Goal: Task Accomplishment & Management: Complete application form

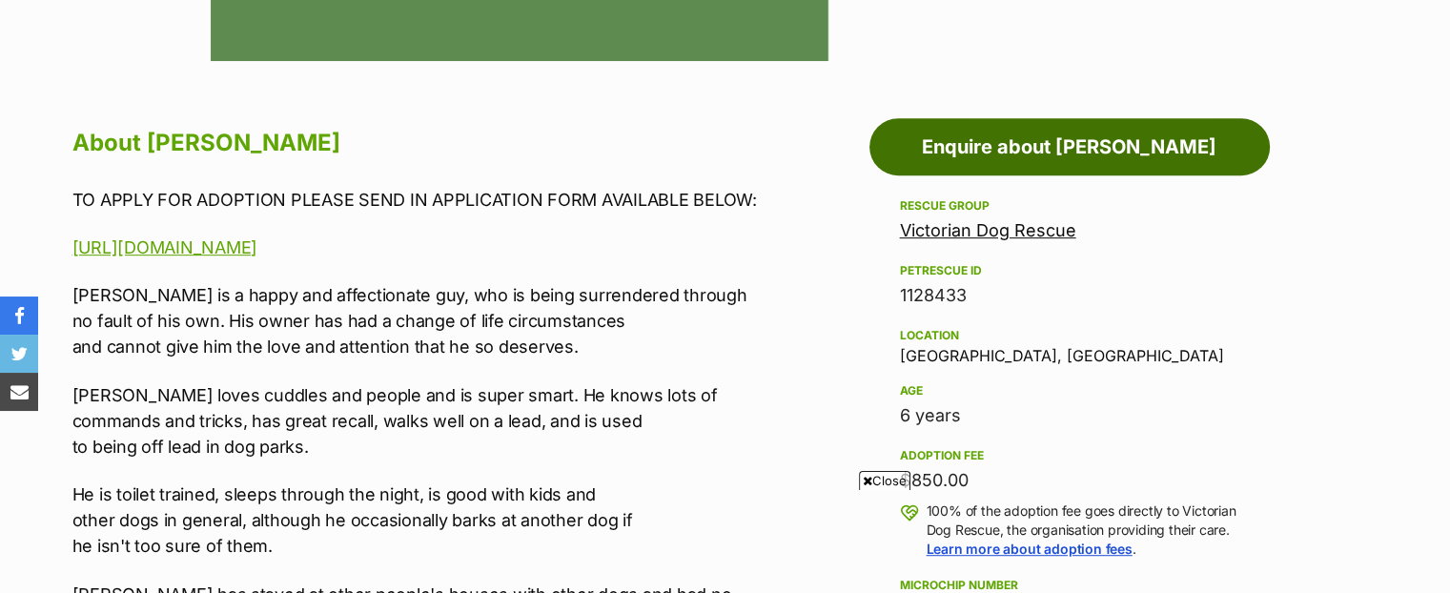
click at [1129, 158] on link "Enquire about [PERSON_NAME]" at bounding box center [1069, 146] width 400 height 57
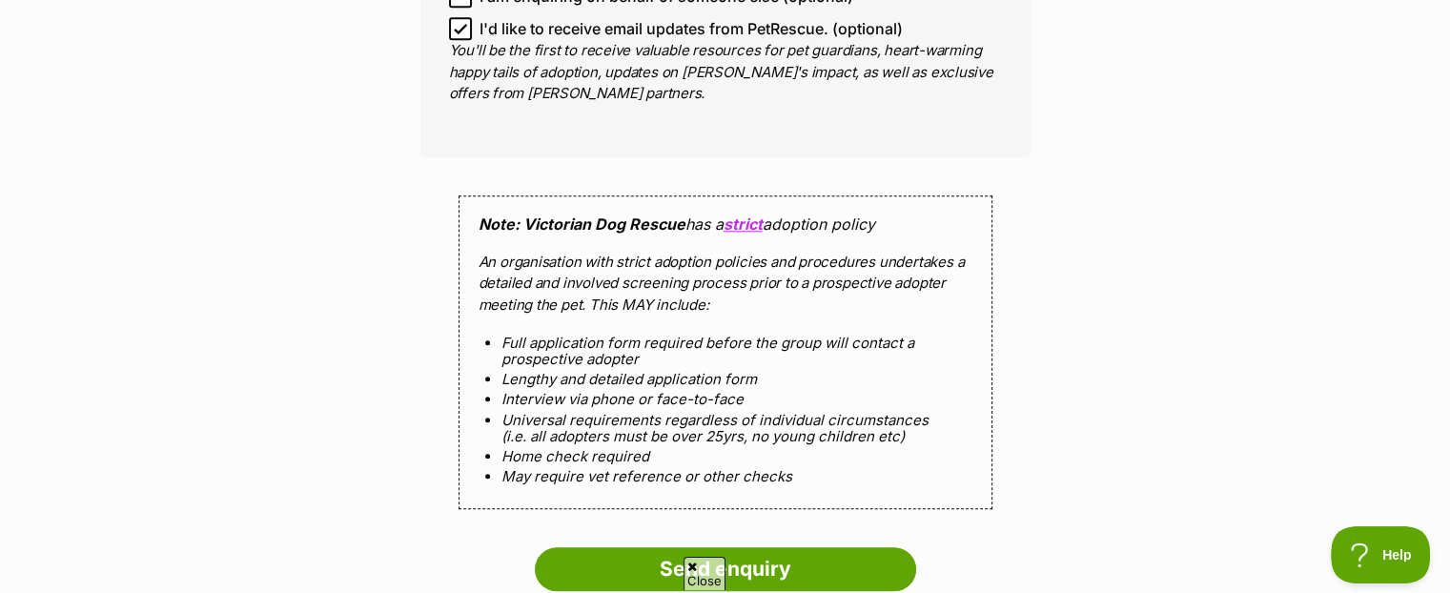
scroll to position [2025, 0]
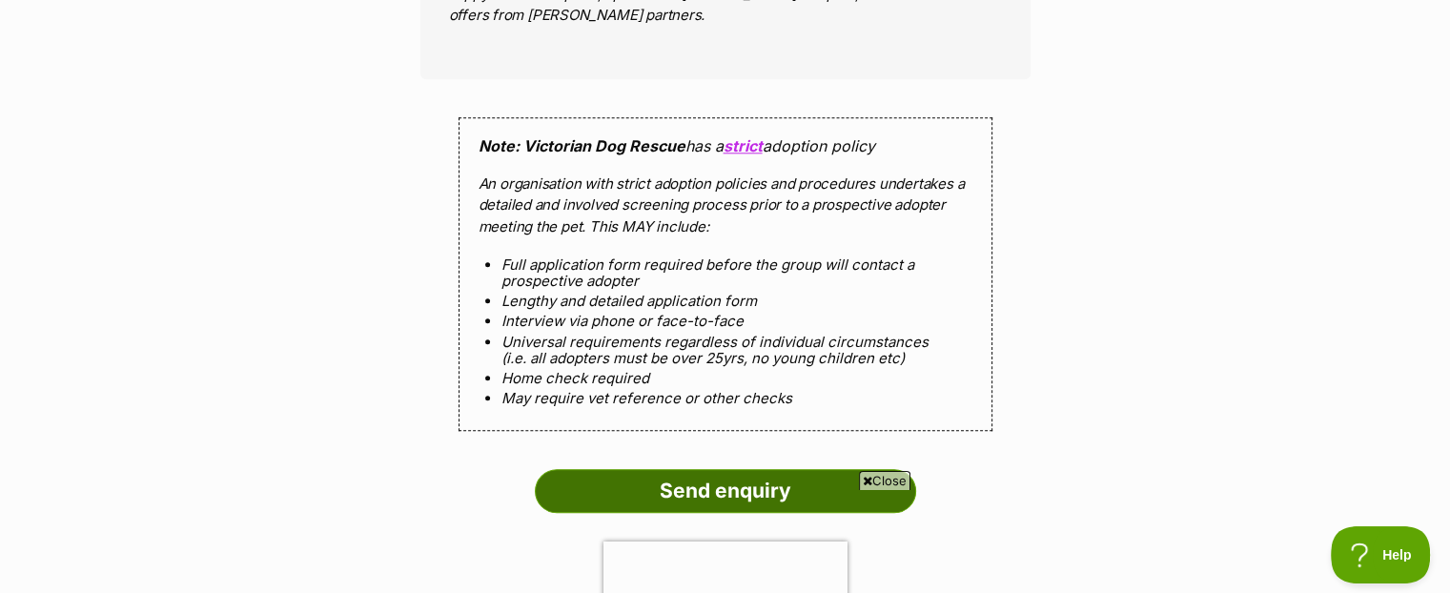
click at [805, 481] on input "Send enquiry" at bounding box center [725, 491] width 381 height 44
click at [797, 477] on input "Send enquiry" at bounding box center [725, 491] width 381 height 44
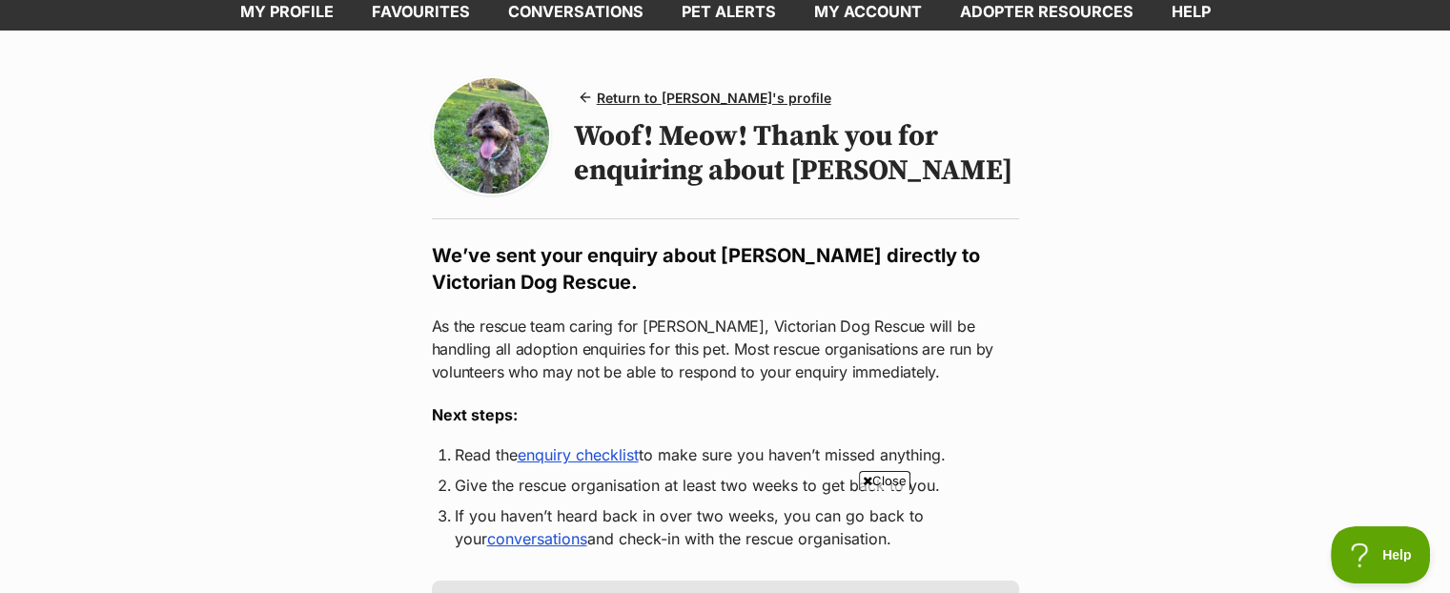
scroll to position [191, 0]
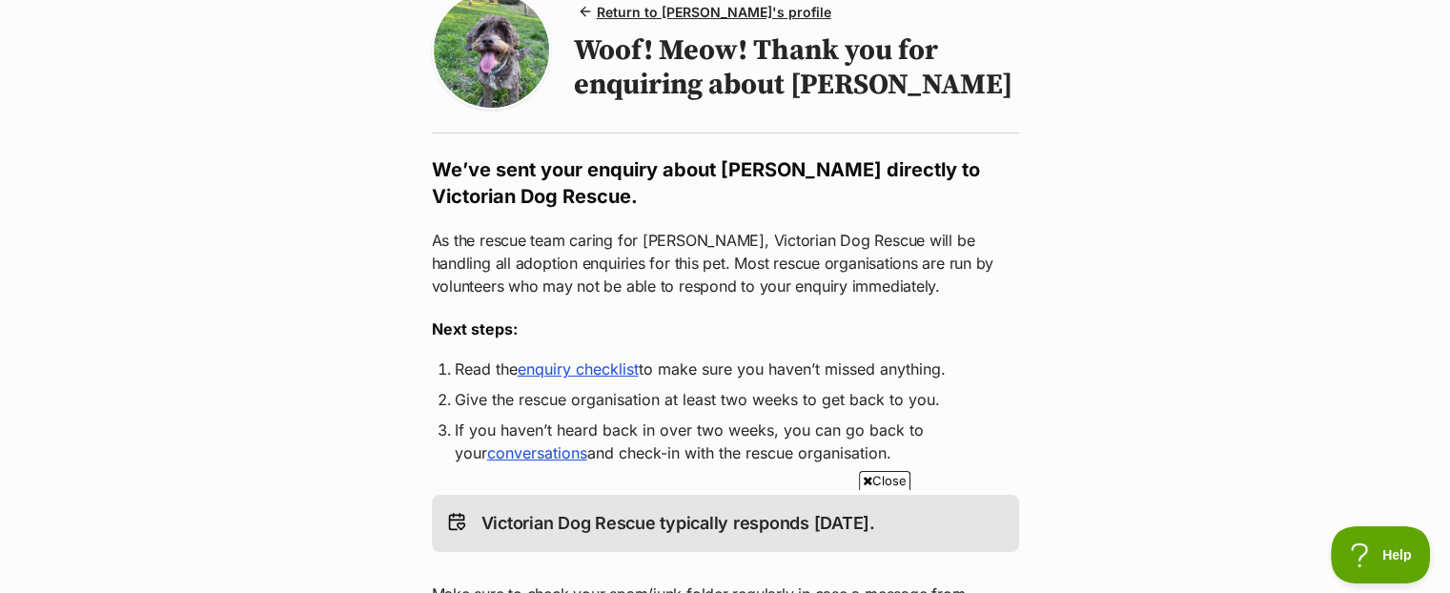
click at [607, 365] on link "enquiry checklist" at bounding box center [578, 368] width 121 height 19
